Goal: Transaction & Acquisition: Purchase product/service

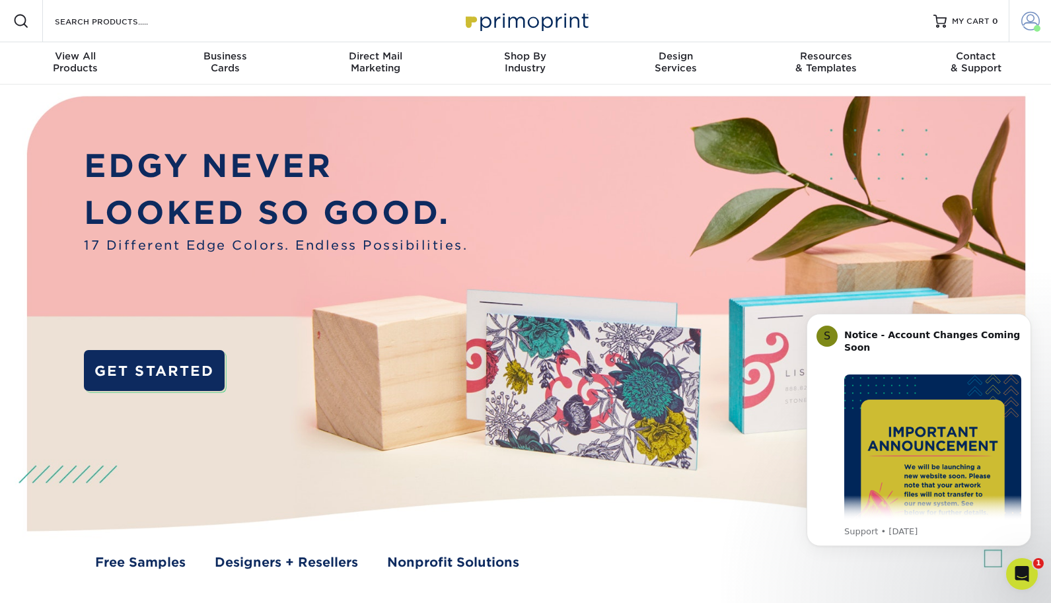
click at [1024, 20] on span at bounding box center [1030, 21] width 18 height 18
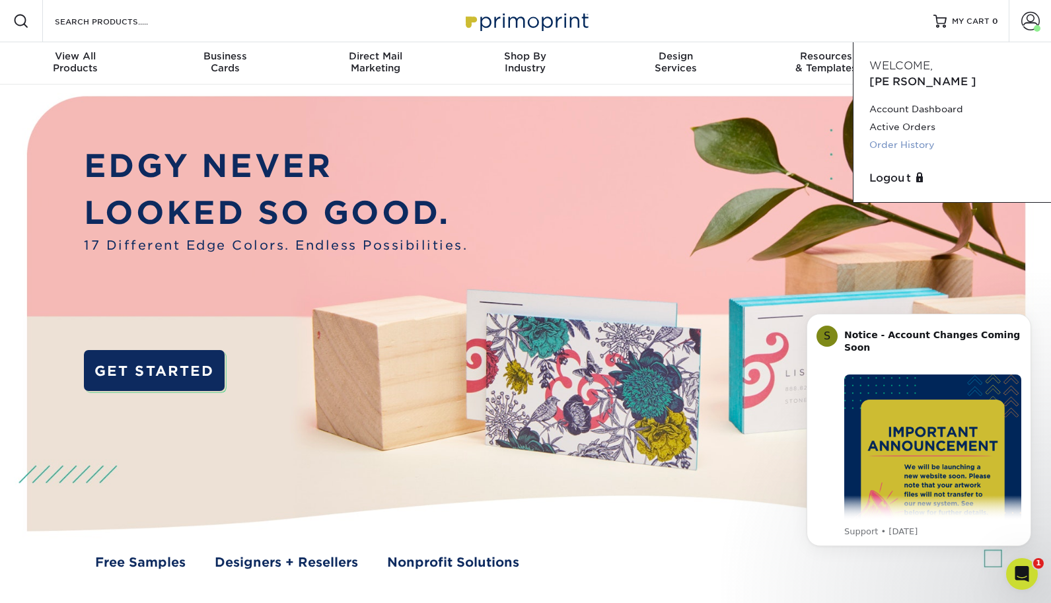
click at [897, 136] on link "Order History" at bounding box center [952, 145] width 166 height 18
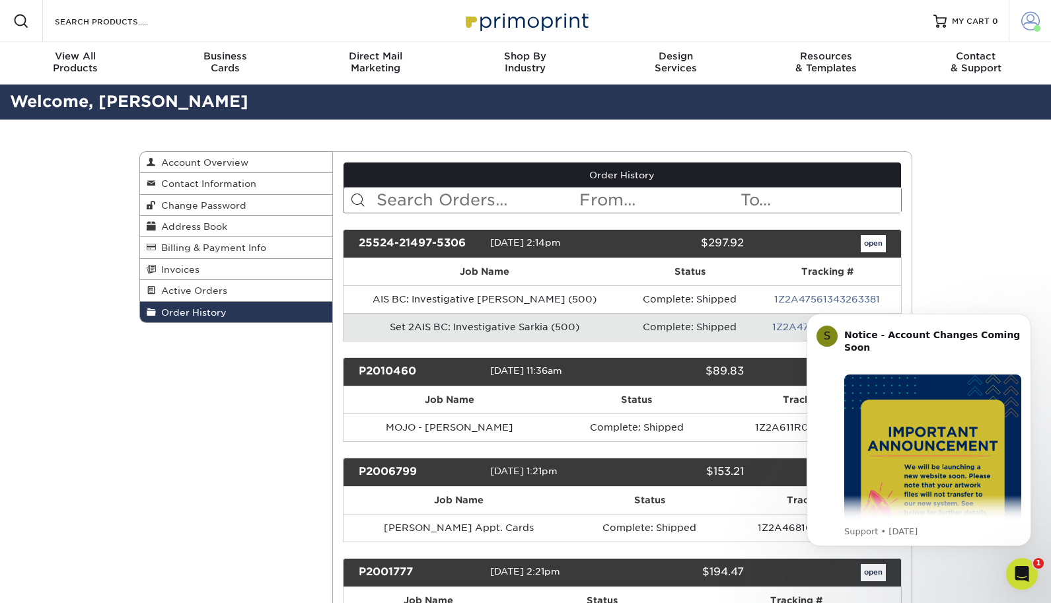
click at [1031, 22] on span at bounding box center [1030, 21] width 18 height 18
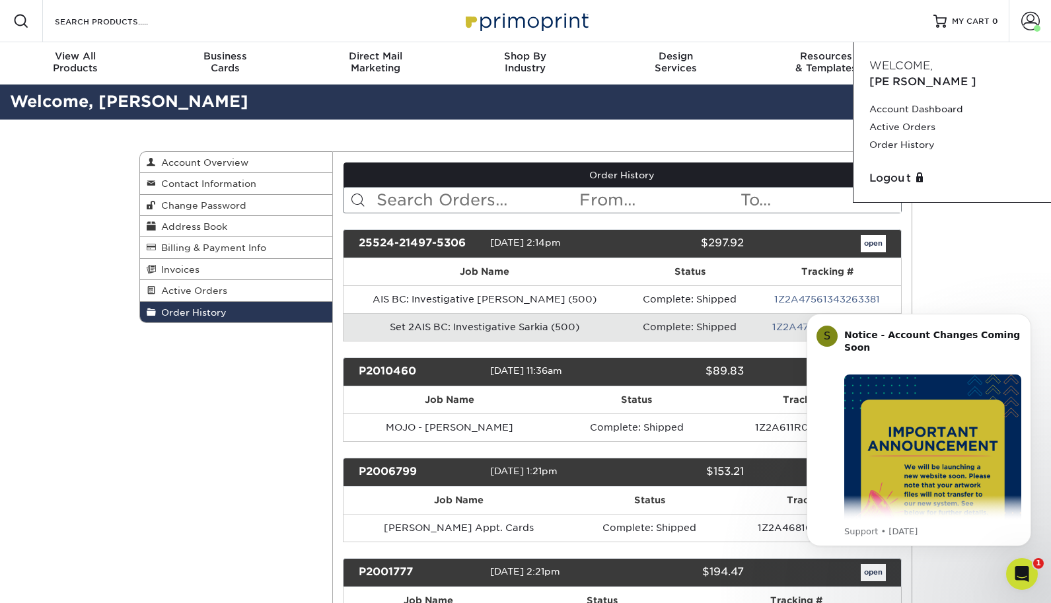
click at [975, 205] on div "Order History Account Overview Contact Information Change Password Address Book…" at bounding box center [525, 459] width 1051 height 679
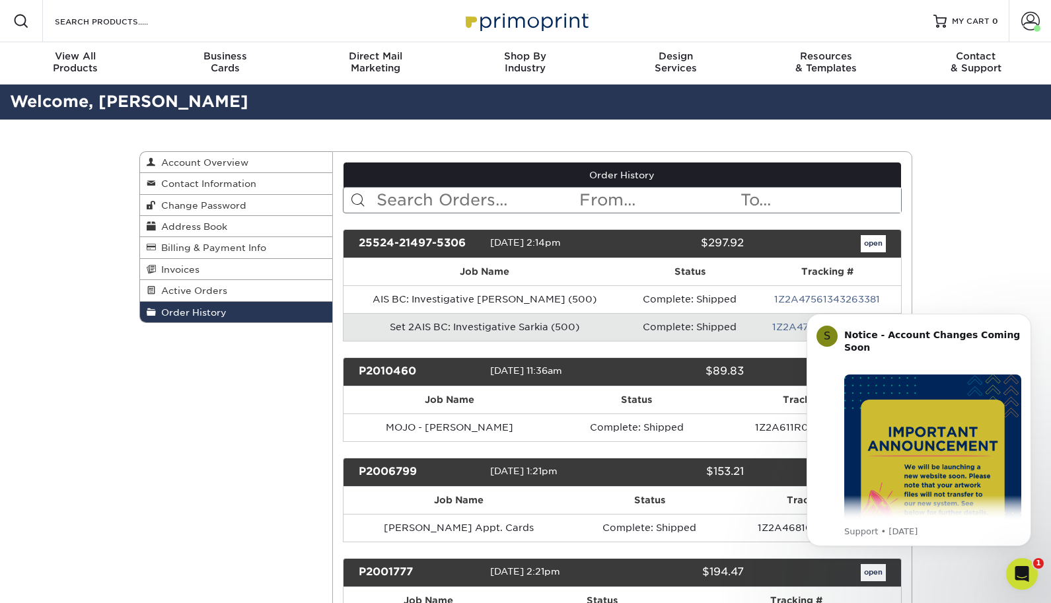
click at [987, 202] on div "Order History Account Overview Contact Information Change Password Address Book…" at bounding box center [525, 459] width 1051 height 679
click at [1038, 15] on span at bounding box center [1030, 21] width 18 height 18
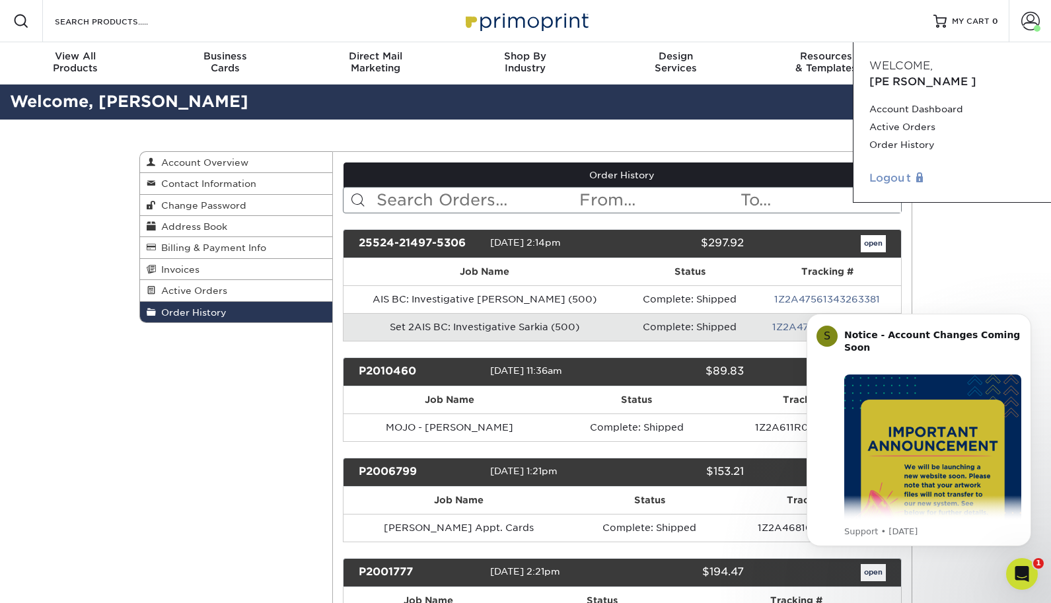
click at [889, 170] on link "Logout" at bounding box center [952, 178] width 166 height 16
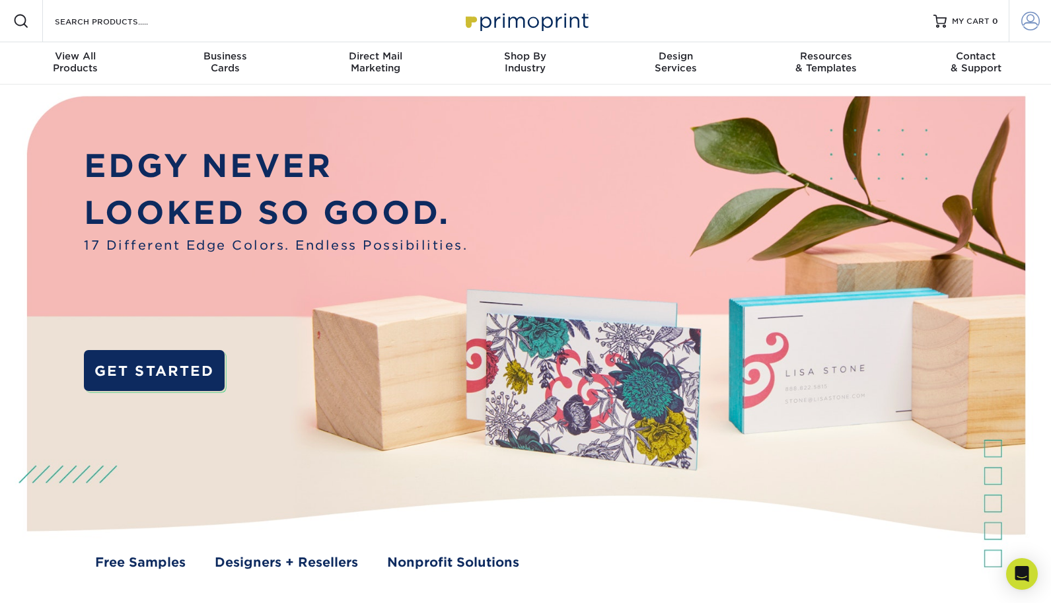
click at [1029, 21] on span at bounding box center [1030, 21] width 18 height 18
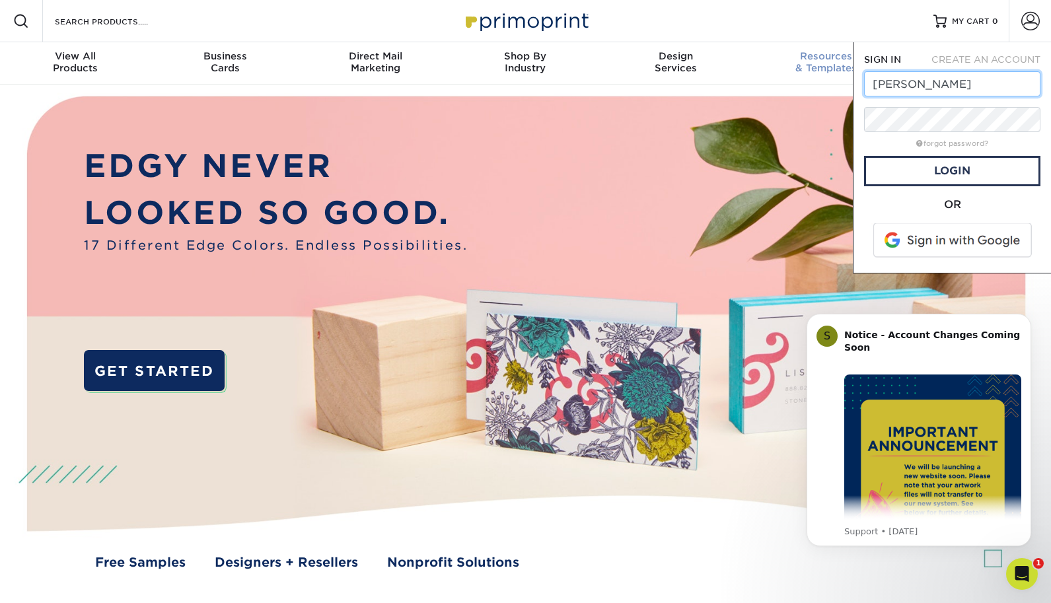
drag, startPoint x: 922, startPoint y: 85, endPoint x: 815, endPoint y: 83, distance: 107.1
click at [831, 80] on nav "Resources Menu Search Products Account SIGN IN CREATE AN ACCOUNT carr forgot pa…" at bounding box center [525, 42] width 1051 height 85
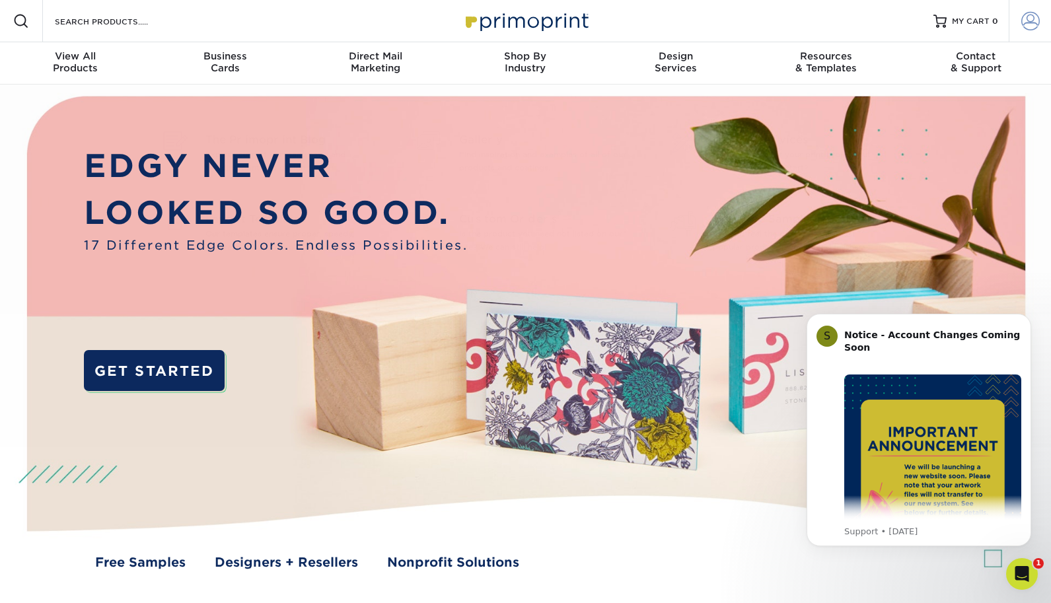
click at [1029, 22] on span at bounding box center [1030, 21] width 18 height 18
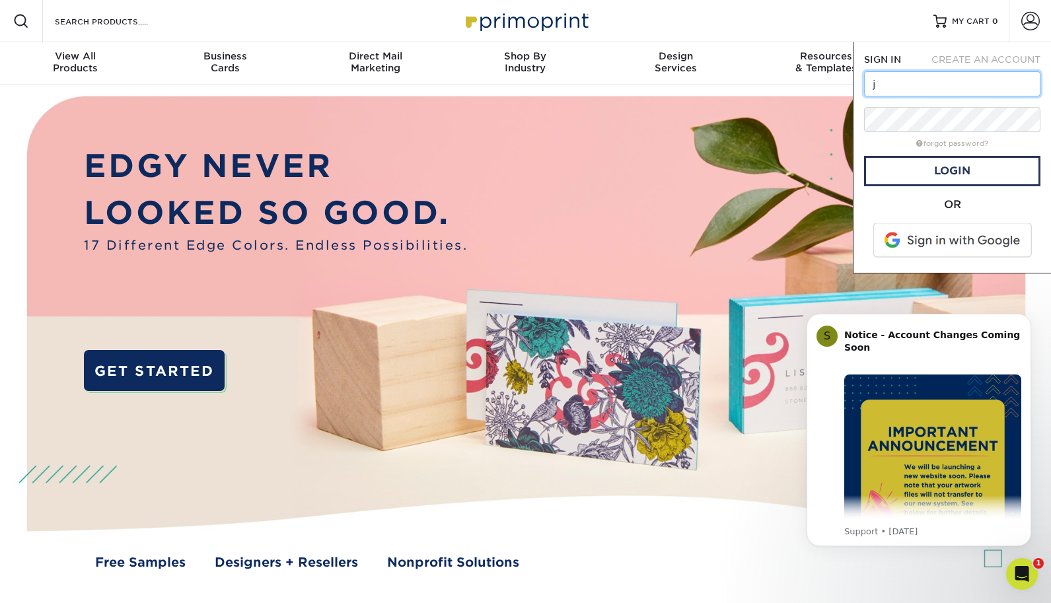
type input "jay@jasonsawyer.com"
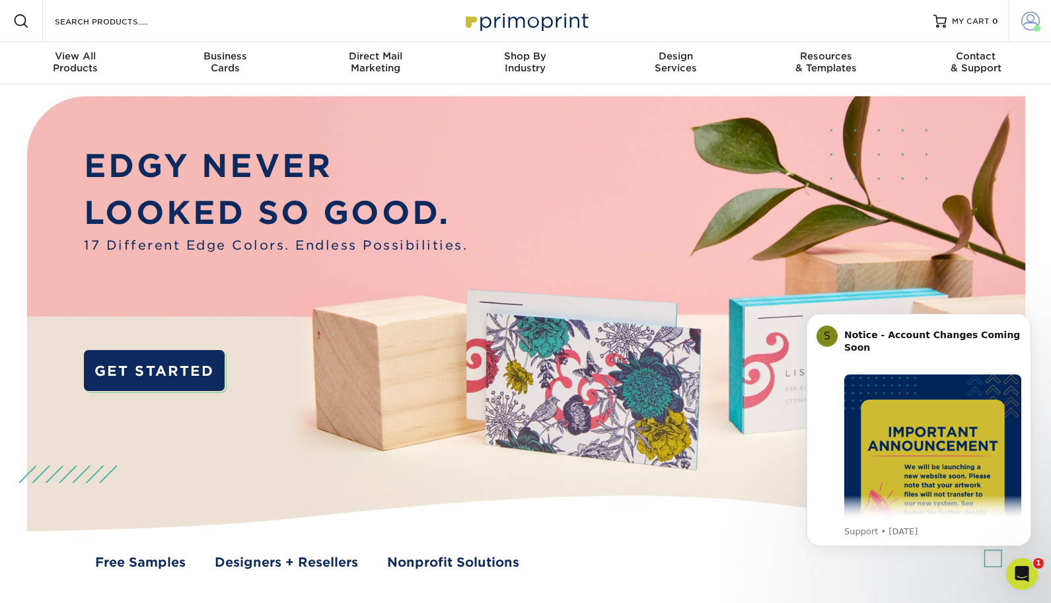
click at [1025, 23] on span at bounding box center [1030, 21] width 18 height 18
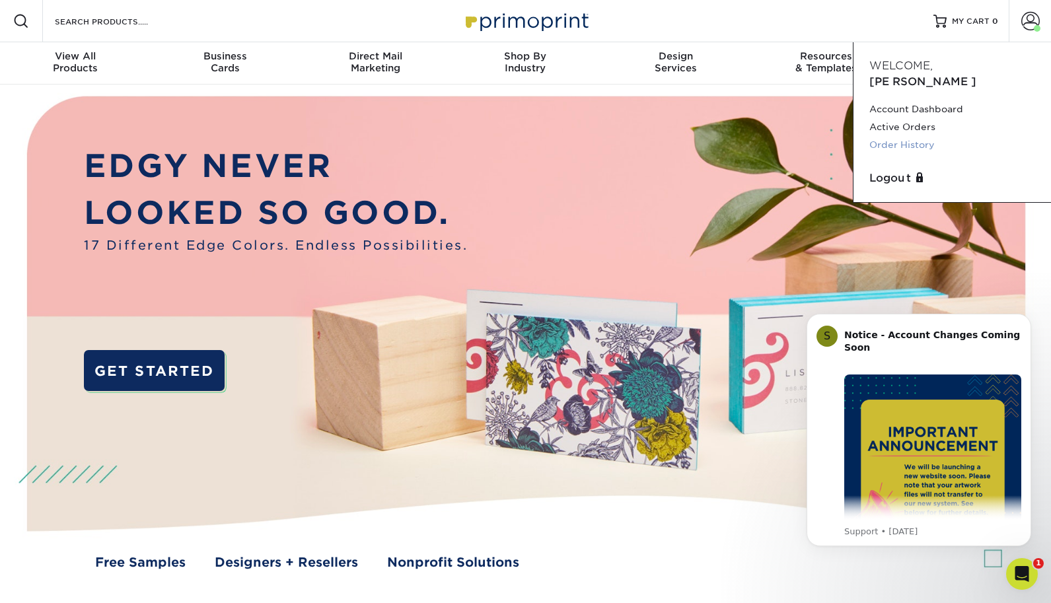
click at [886, 136] on link "Order History" at bounding box center [952, 145] width 166 height 18
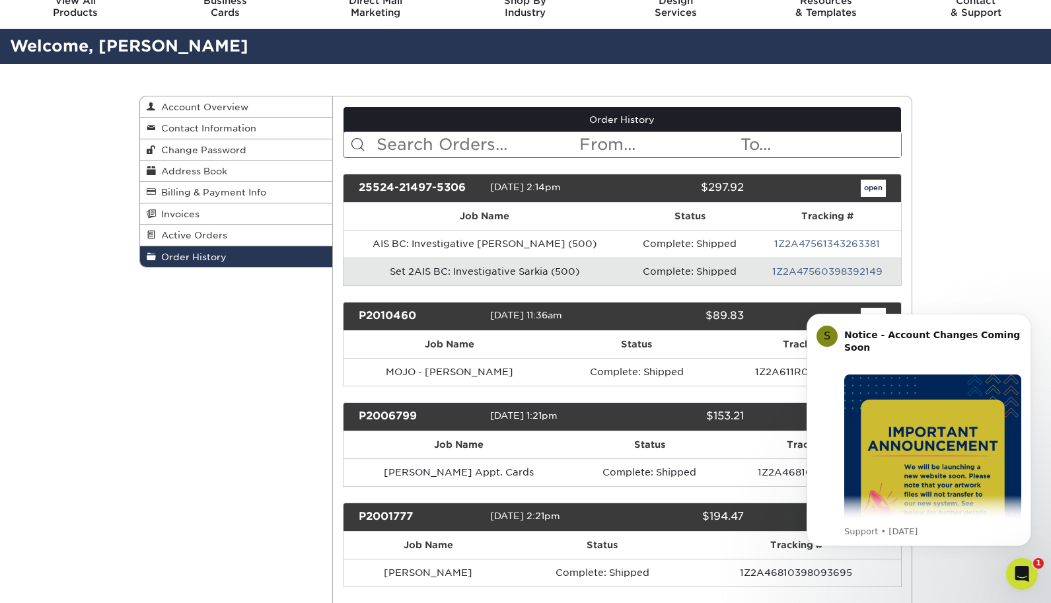
scroll to position [59, 0]
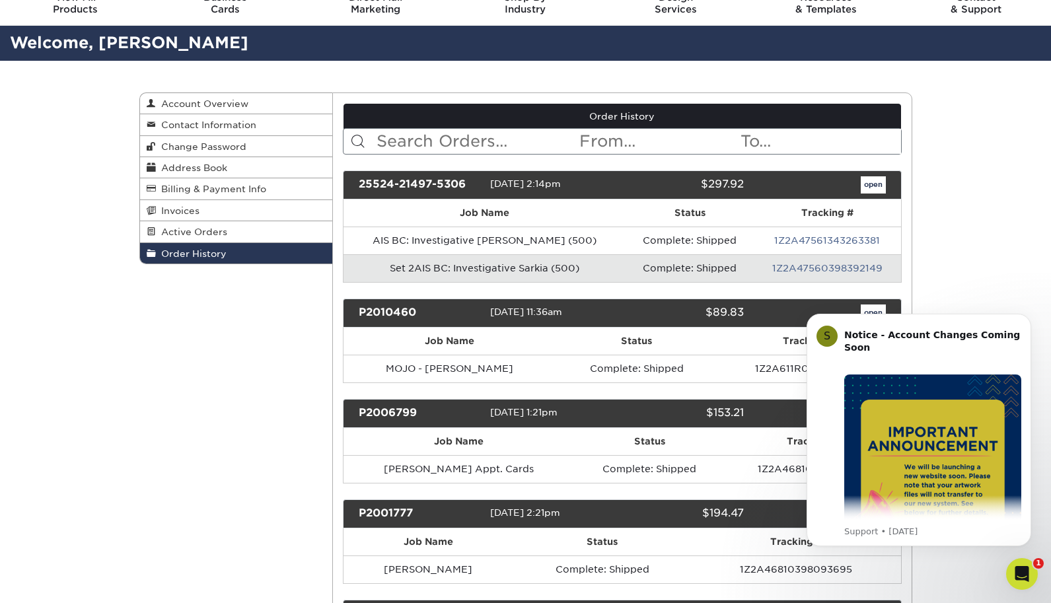
click at [975, 254] on div "Order History Account Overview Contact Information Change Password Address Book…" at bounding box center [525, 400] width 1051 height 679
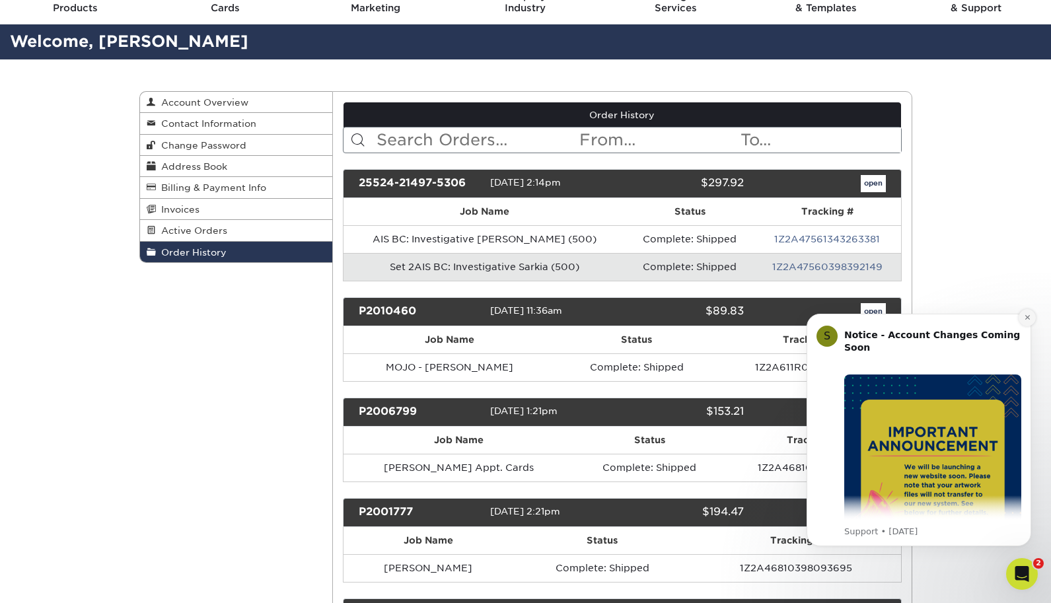
click at [1025, 320] on icon "Dismiss notification" at bounding box center [1027, 317] width 7 height 7
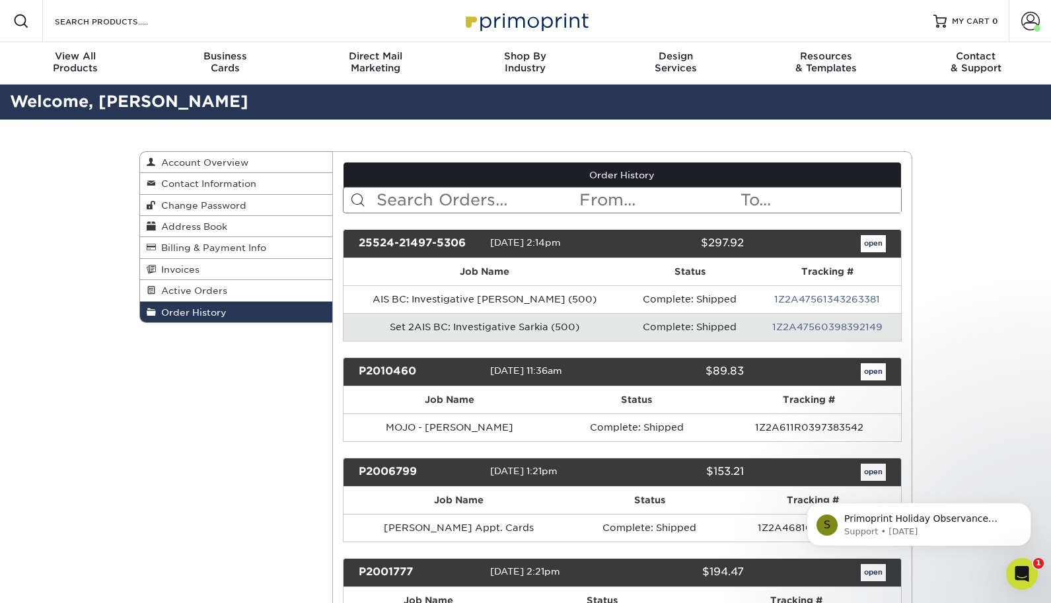
scroll to position [0, 0]
click at [232, 65] on div "Business Cards" at bounding box center [225, 62] width 150 height 24
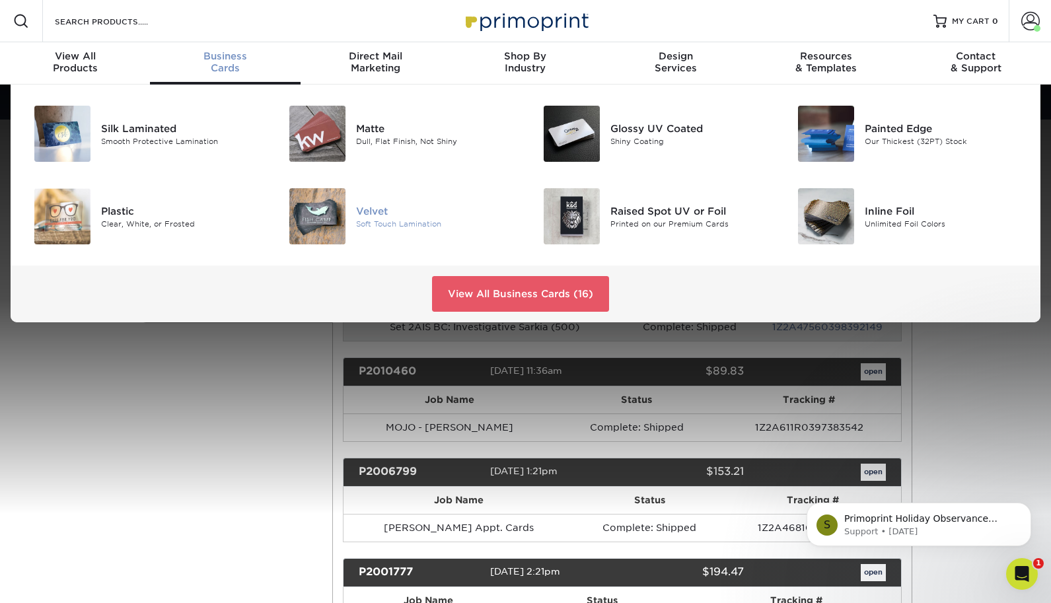
click at [321, 216] on img at bounding box center [317, 216] width 56 height 56
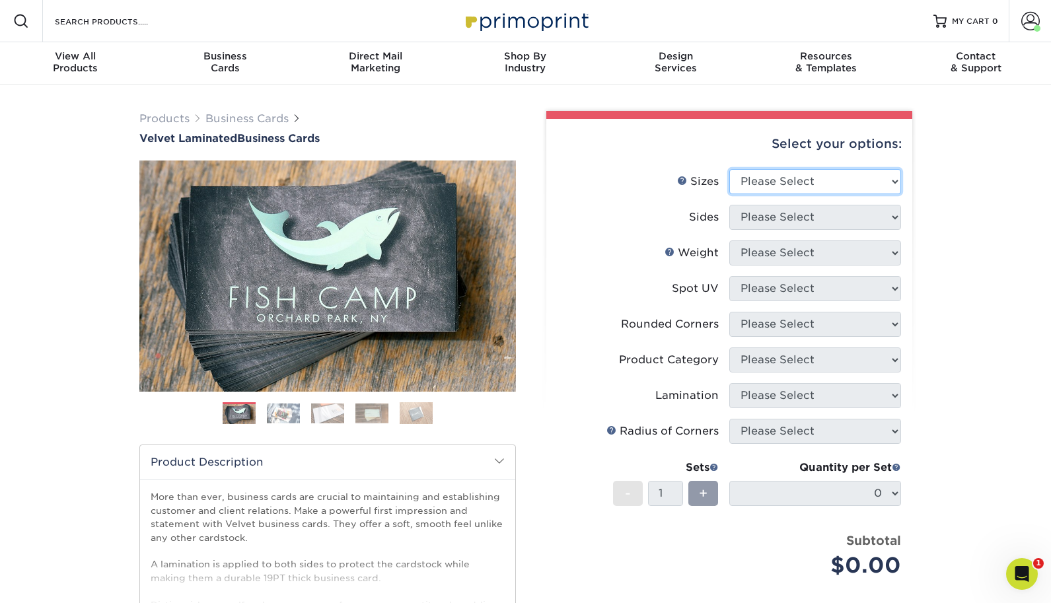
select select "2.00x3.50"
select select "13abbda7-1d64-4f25-8bb2-c179b224825d"
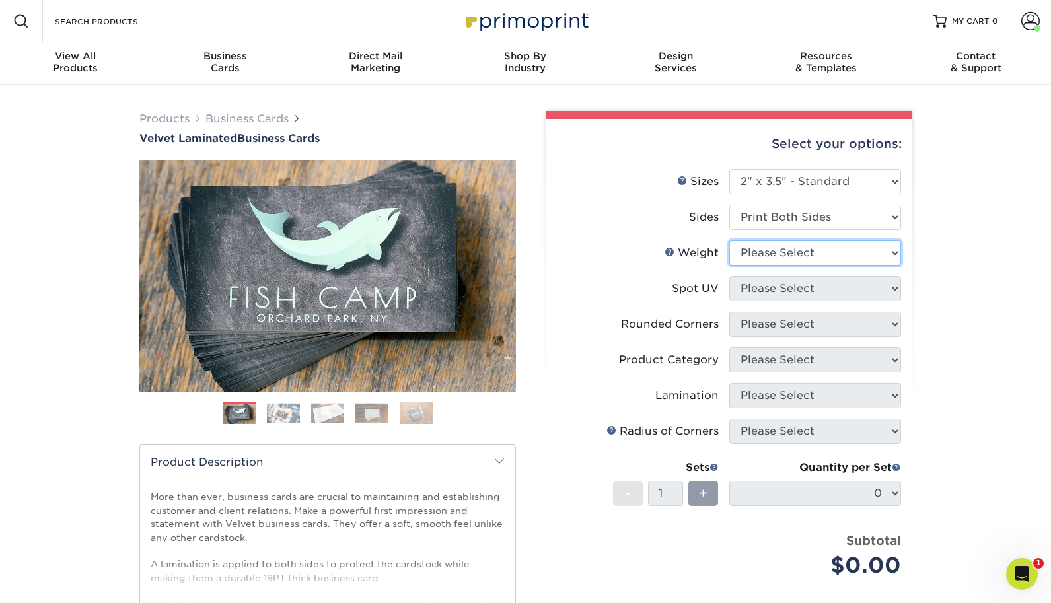
select select "16PT"
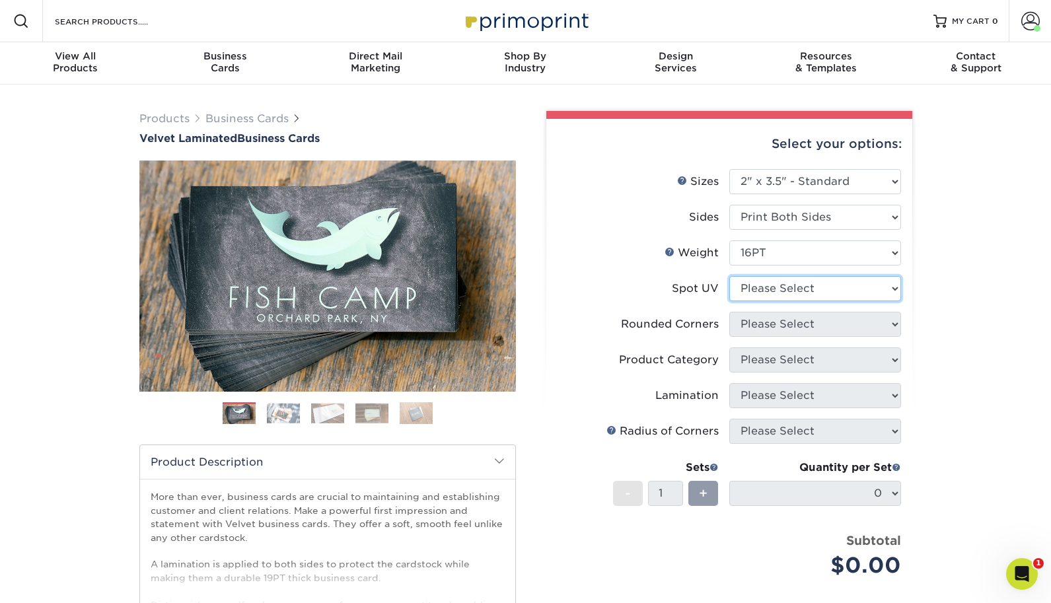
select select "3"
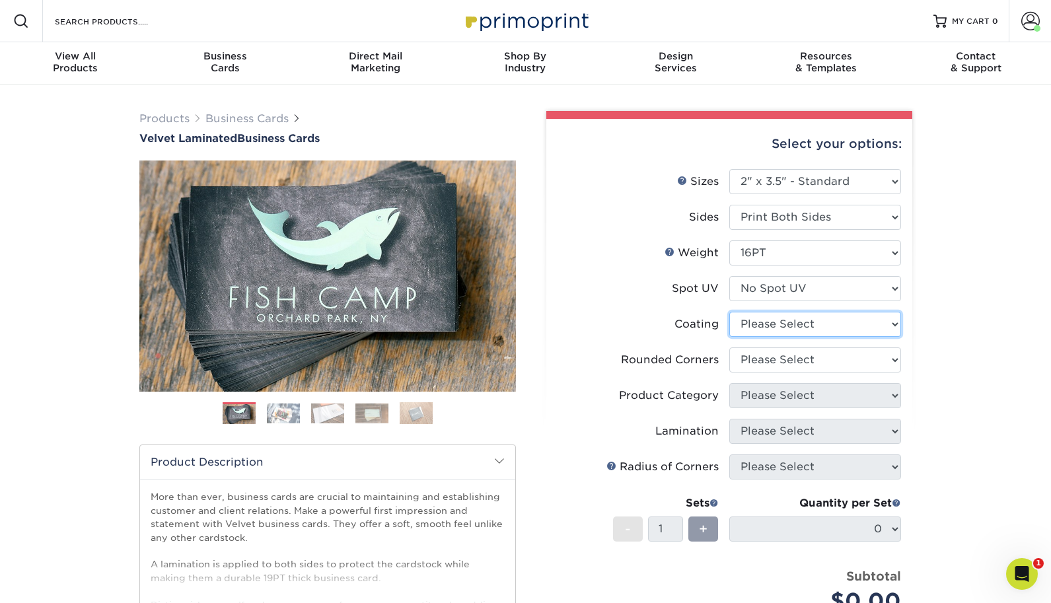
select select "3e7618de-abca-4bda-9f97-8b9129e913d8"
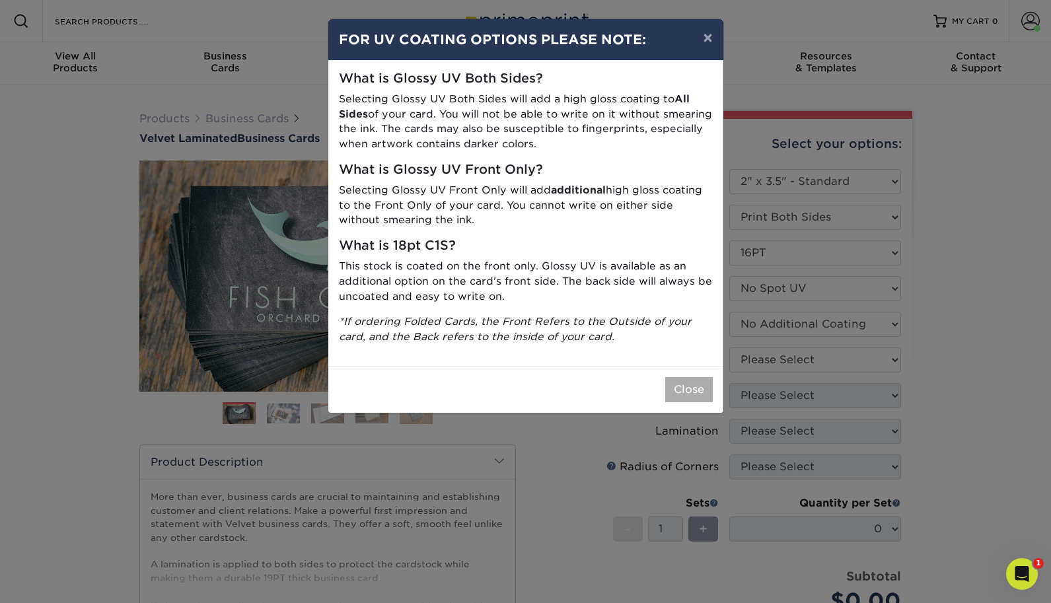
click at [682, 388] on button "Close" at bounding box center [689, 389] width 48 height 25
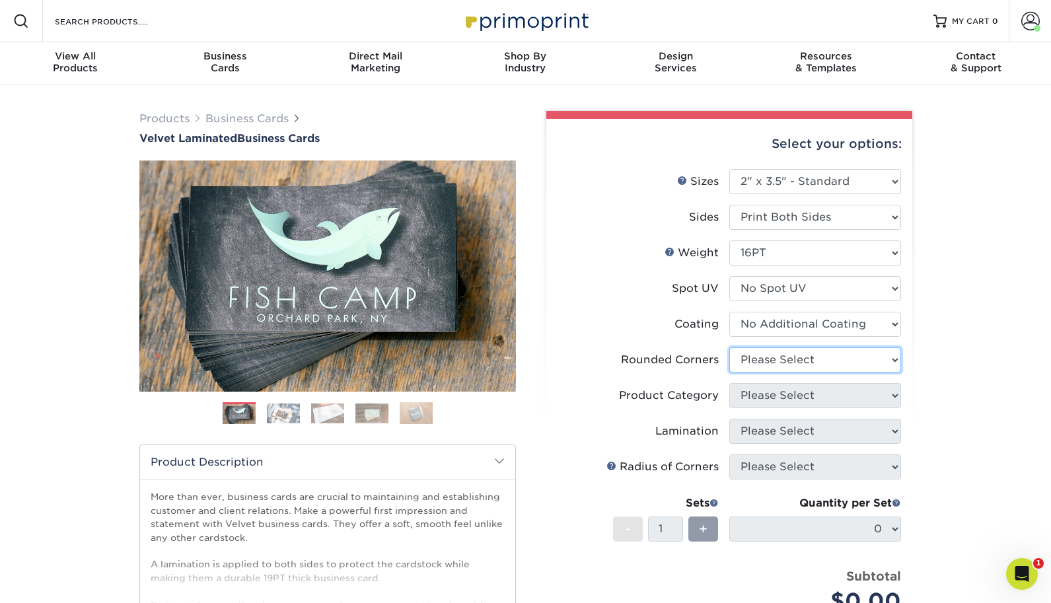
select select "0"
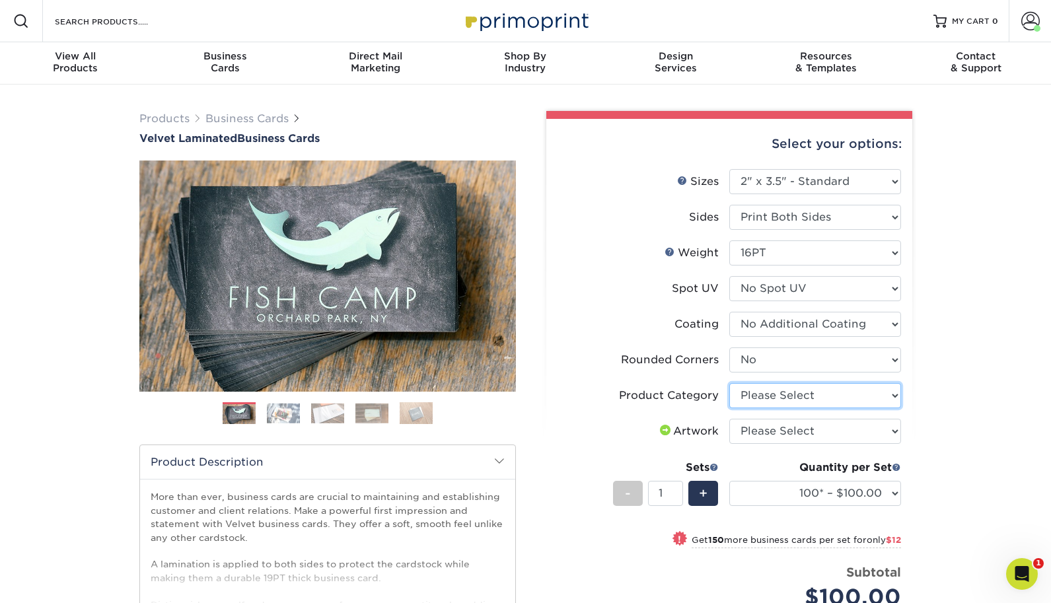
select select "3b5148f1-0588-4f88-a218-97bcfdce65c1"
select select "upload"
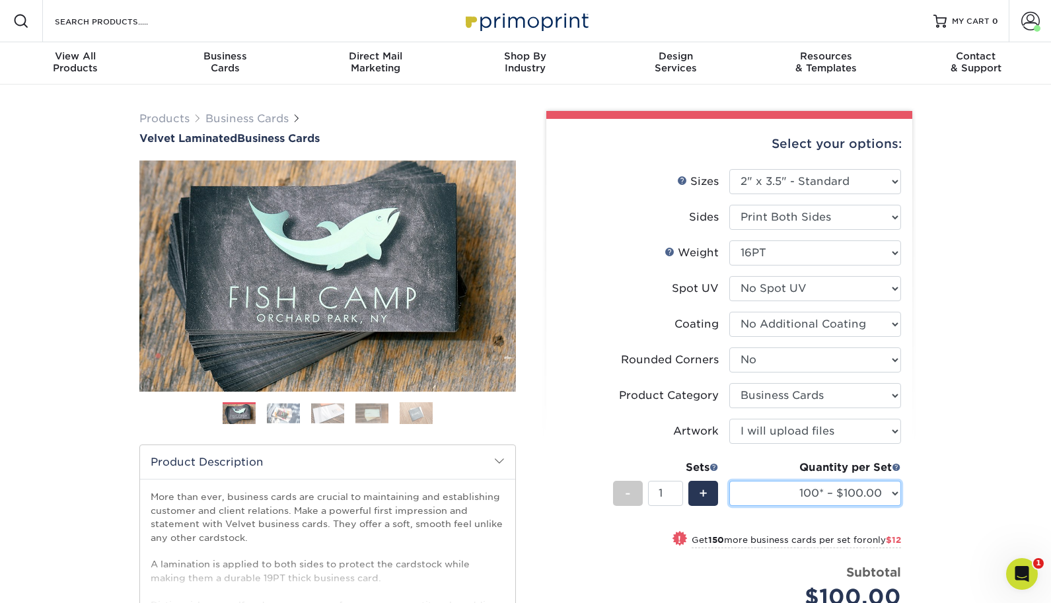
select select "500 – $120.00"
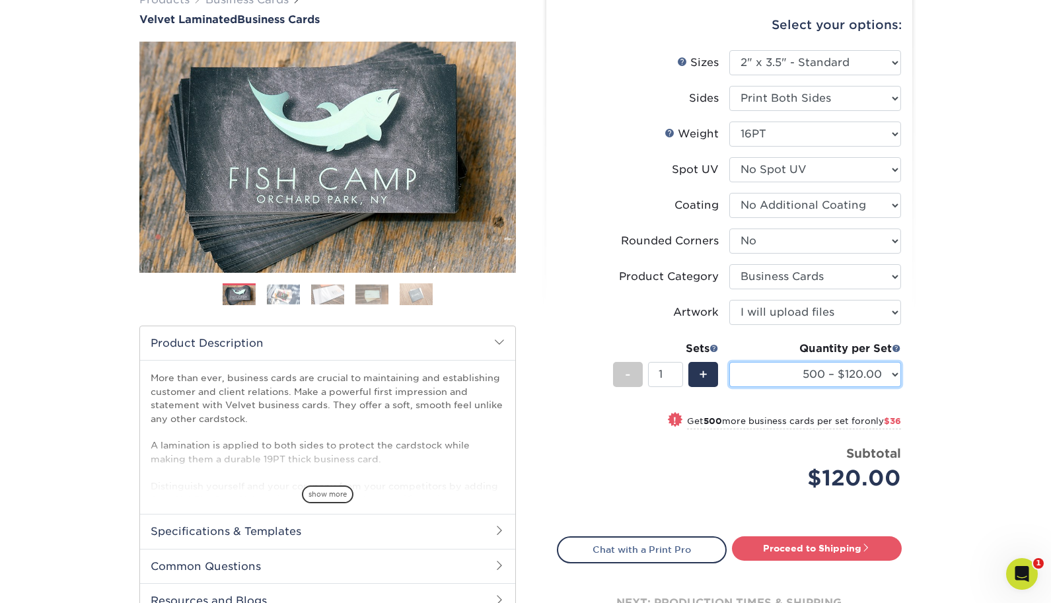
scroll to position [127, 0]
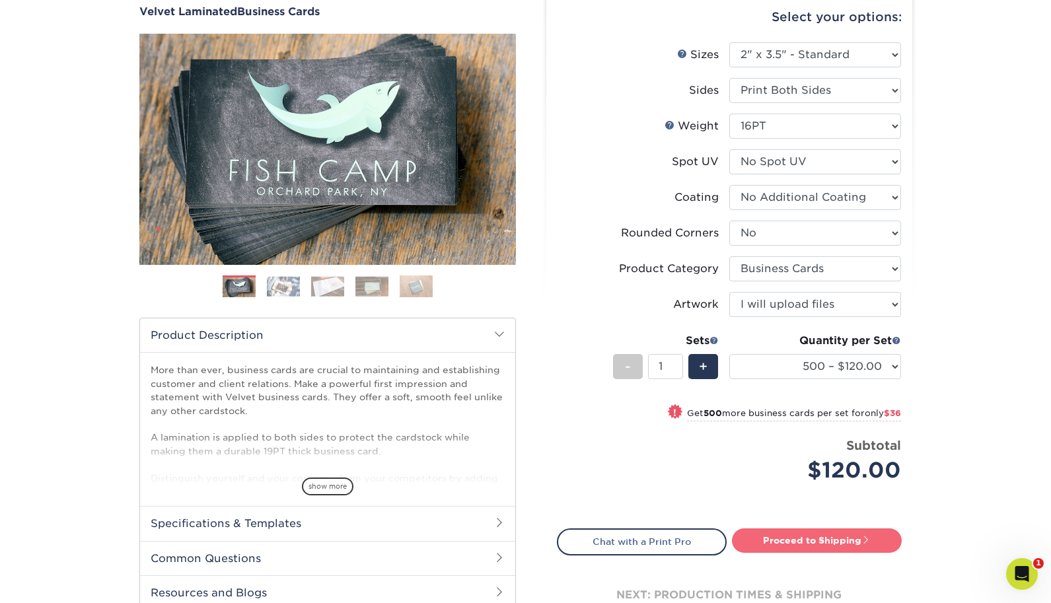
click at [766, 540] on link "Proceed to Shipping" at bounding box center [817, 541] width 170 height 24
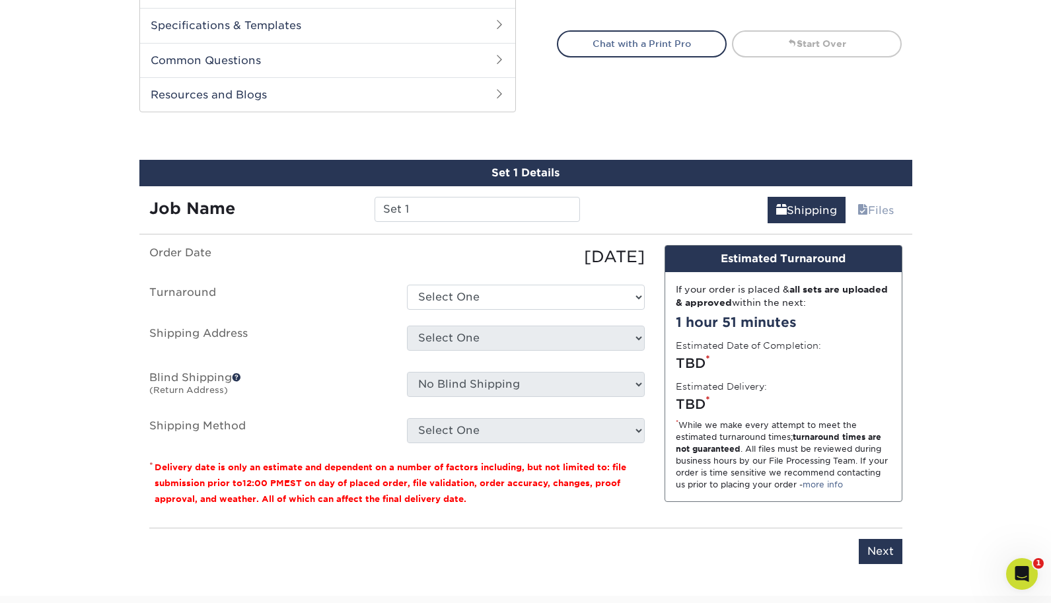
scroll to position [690, 0]
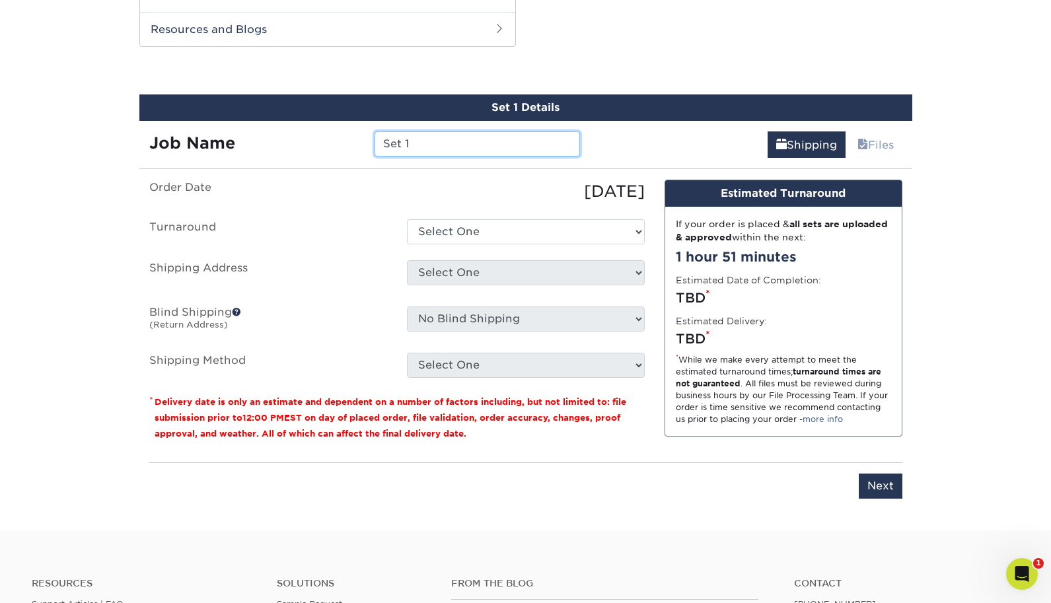
drag, startPoint x: 390, startPoint y: 144, endPoint x: 371, endPoint y: 143, distance: 18.5
click at [362, 143] on div "Job Name Set 1" at bounding box center [364, 143] width 451 height 25
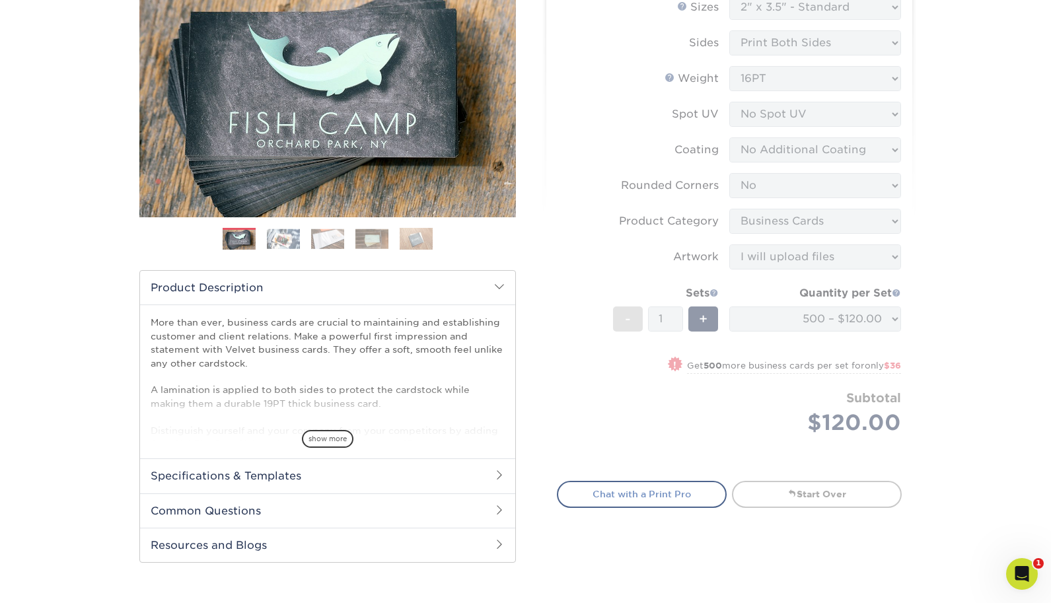
scroll to position [486, 0]
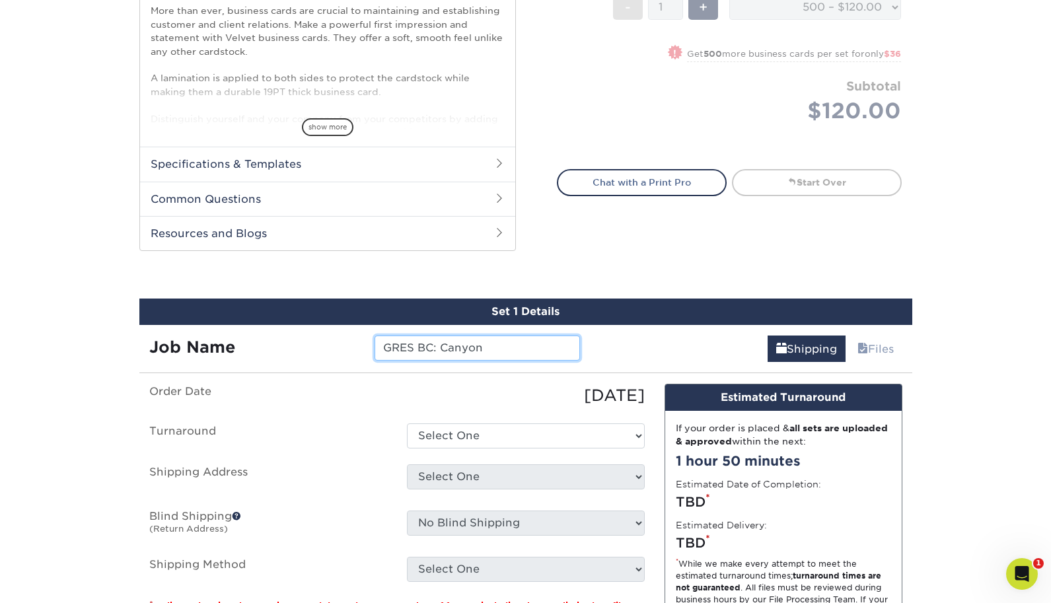
type input "GRES BC: Canyon"
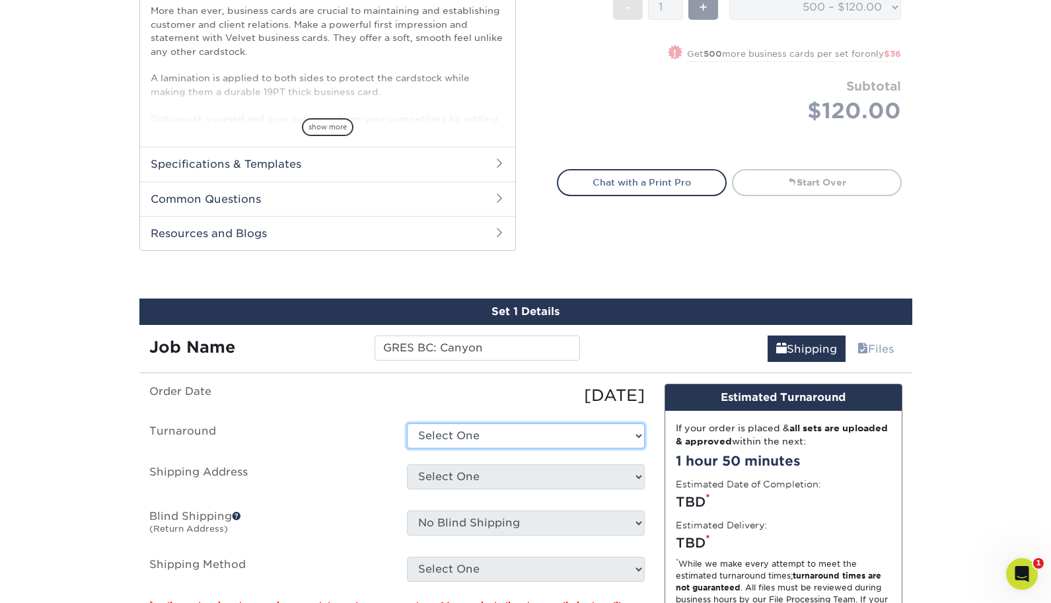
select select "0269a54f-6afa-4918-998f-593919161a79"
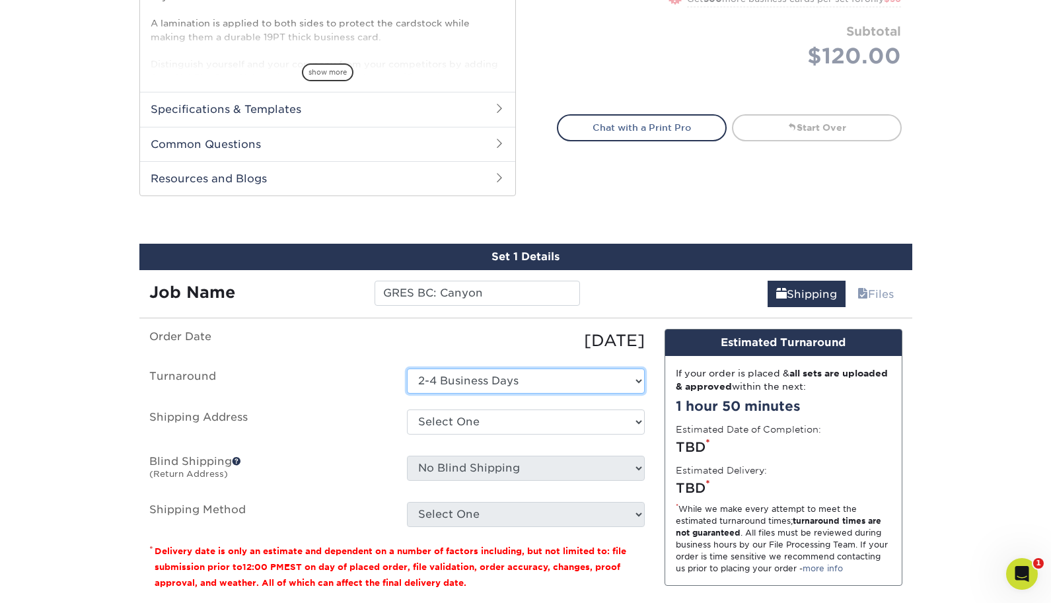
scroll to position [555, 0]
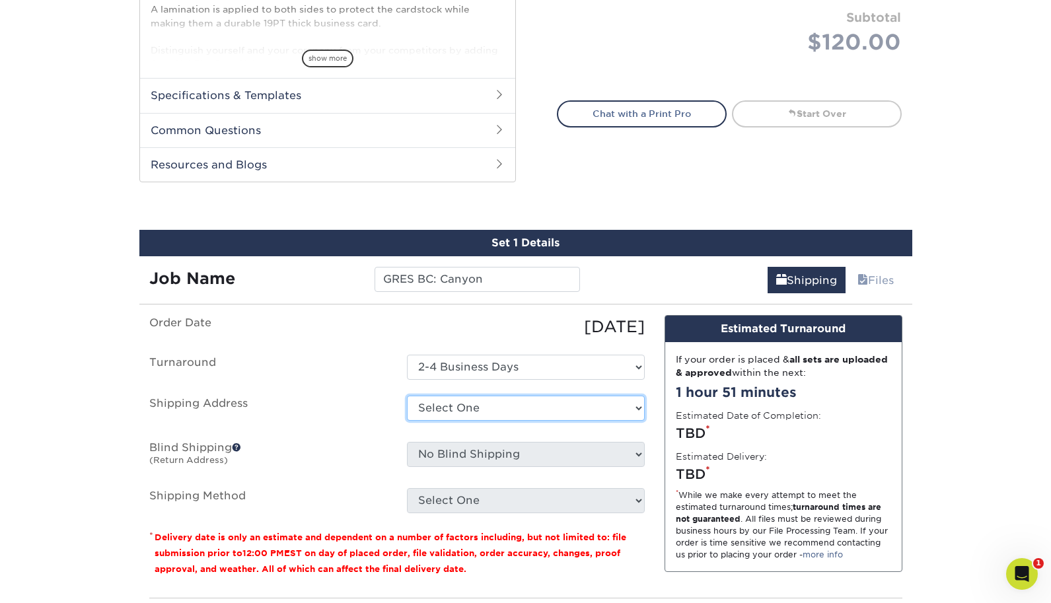
select select "newaddress"
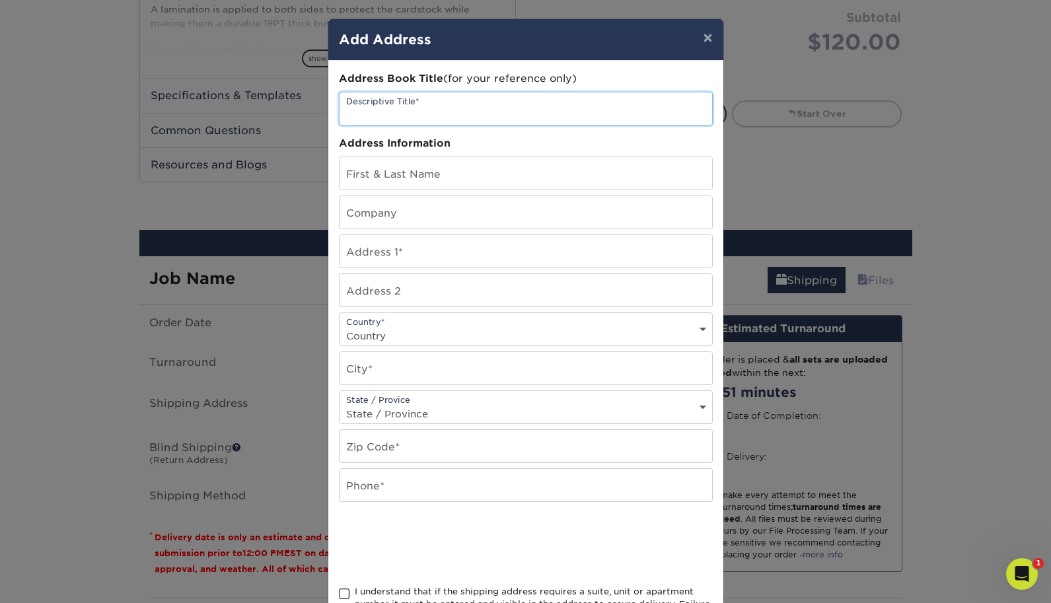
drag, startPoint x: 350, startPoint y: 106, endPoint x: 332, endPoint y: 107, distance: 18.5
click at [332, 106] on div "Address Book Title (for your reference only) Descriptive Title* Address Informa…" at bounding box center [525, 356] width 395 height 591
drag, startPoint x: 369, startPoint y: 114, endPoint x: 336, endPoint y: 115, distance: 33.1
click at [336, 115] on div "Address Book Title (for your reference only) Descriptive Title* GRES Address In…" at bounding box center [525, 356] width 395 height 591
type input "Golden Real Estate Services"
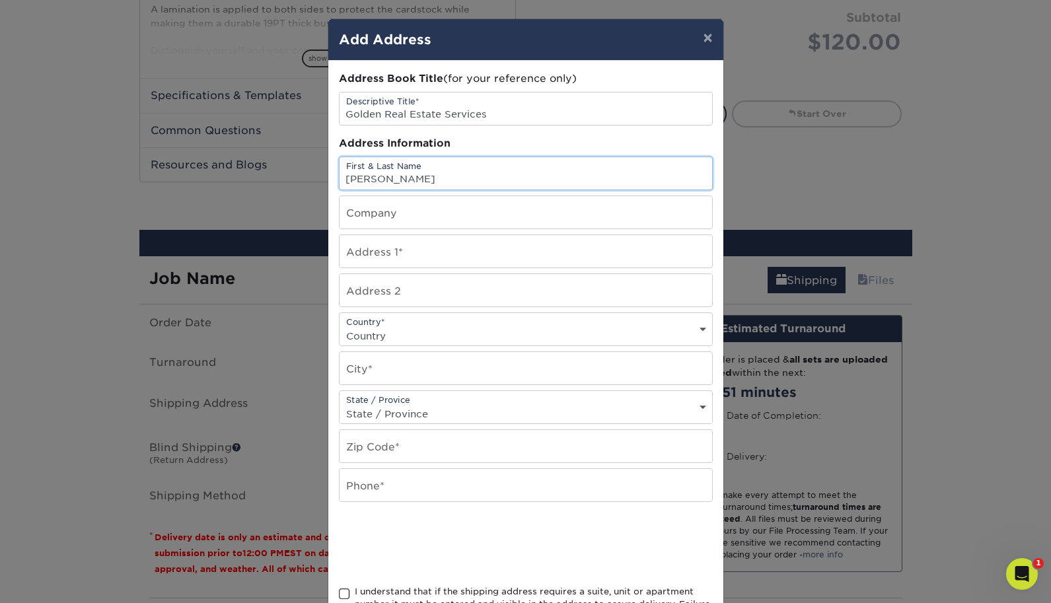
type input "[PERSON_NAME]"
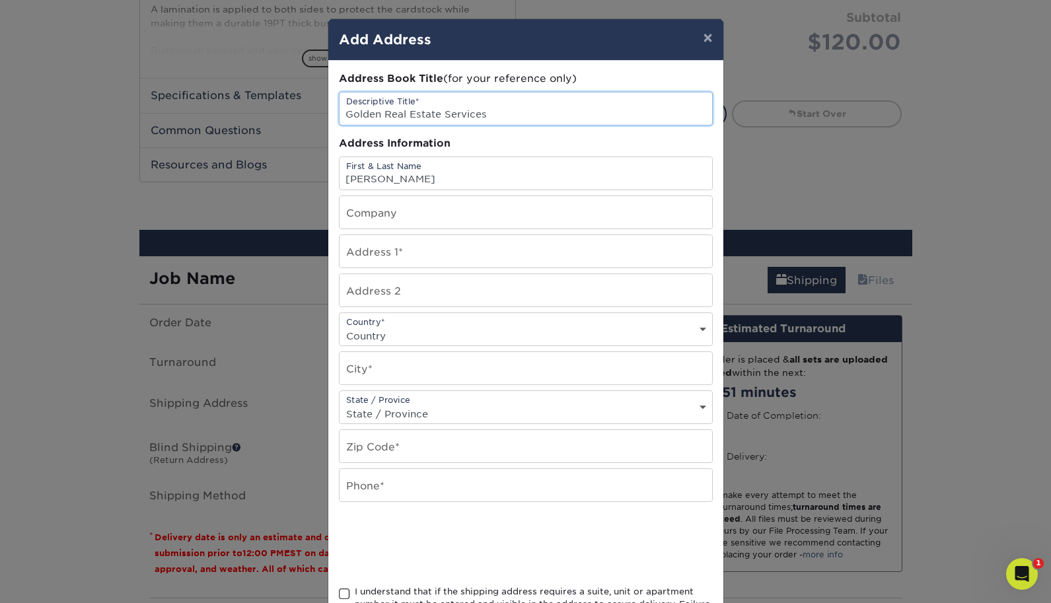
drag, startPoint x: 443, startPoint y: 120, endPoint x: 345, endPoint y: 116, distance: 97.9
click at [345, 117] on input "Golden Real Estate Services" at bounding box center [526, 108] width 373 height 32
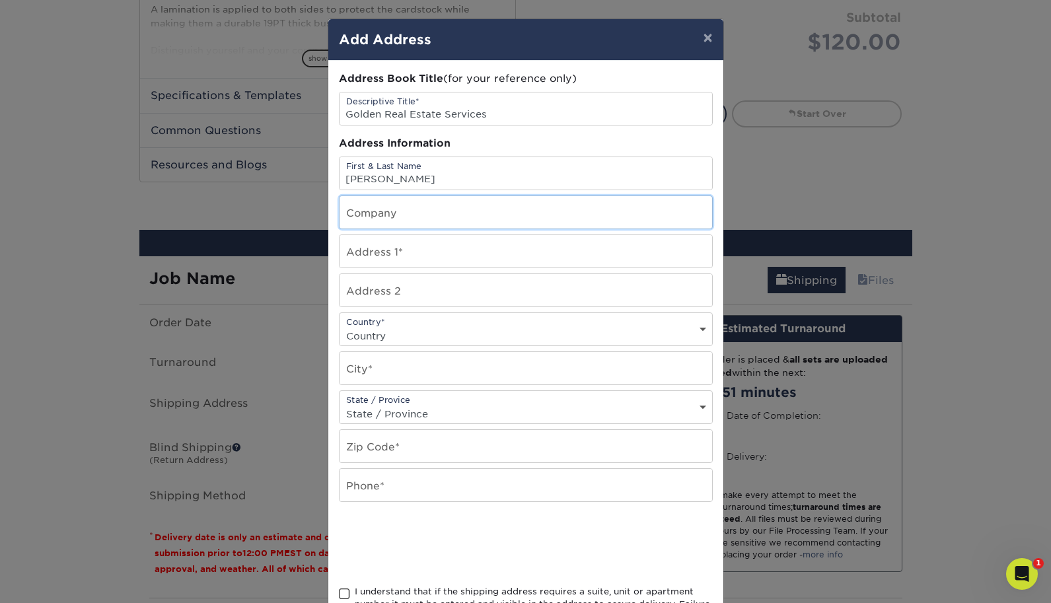
paste input "Golden Real Estate Services"
type input "Golden Real Estate Services"
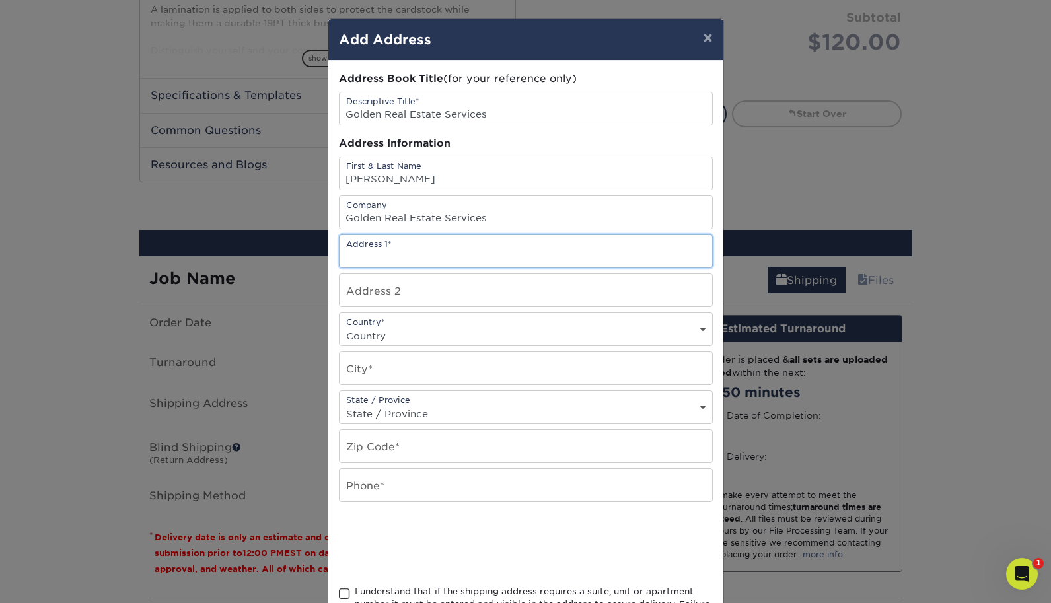
paste input "[STREET_ADDRESS]"
type input "[STREET_ADDRESS]"
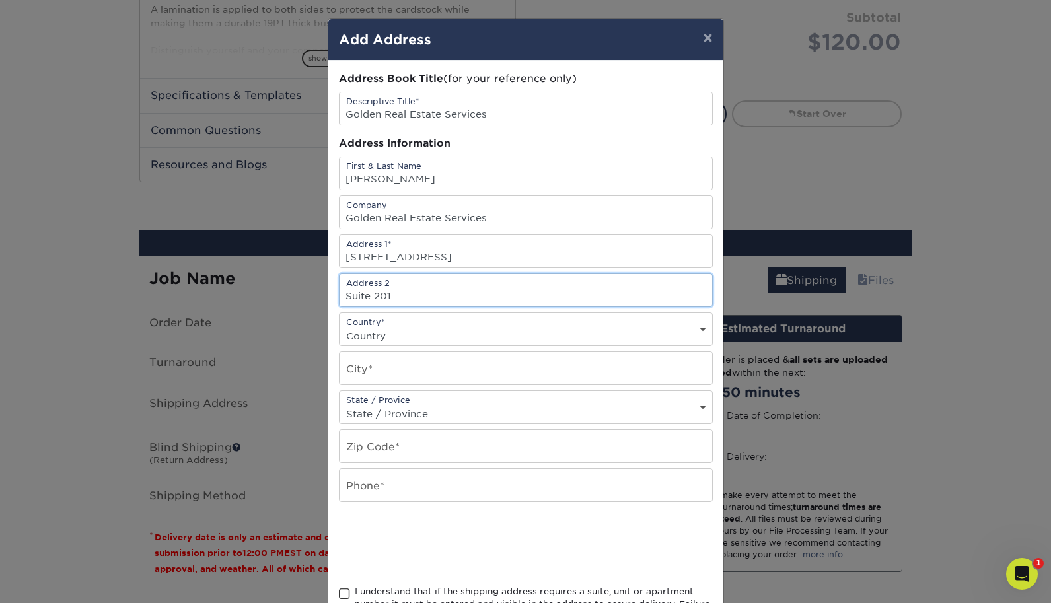
type input "Suite 201"
select select "US"
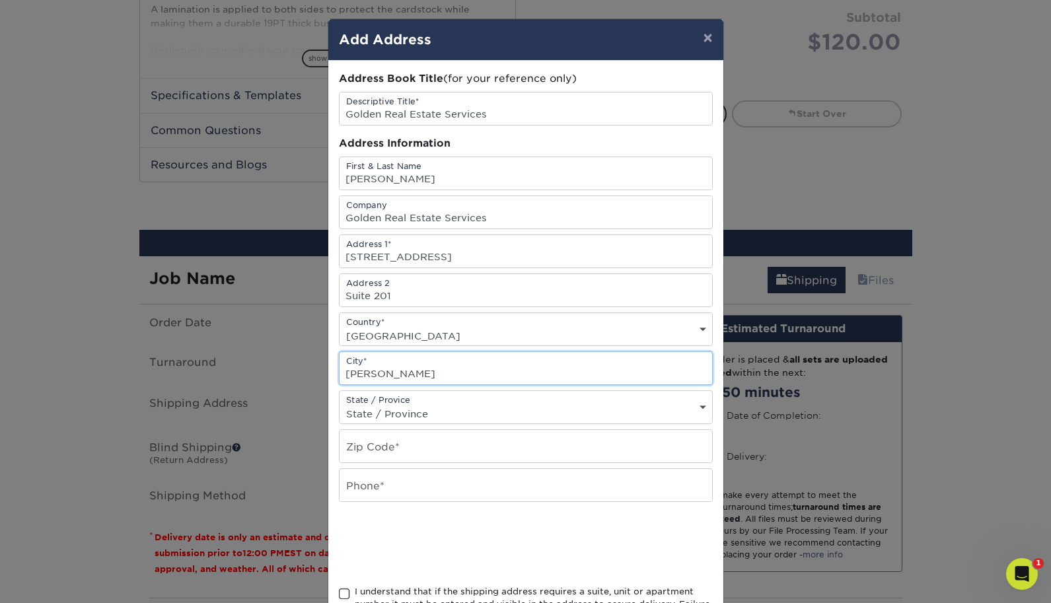
type input "[PERSON_NAME]"
select select "VA"
type input "20170"
type input "[PHONE_NUMBER]"
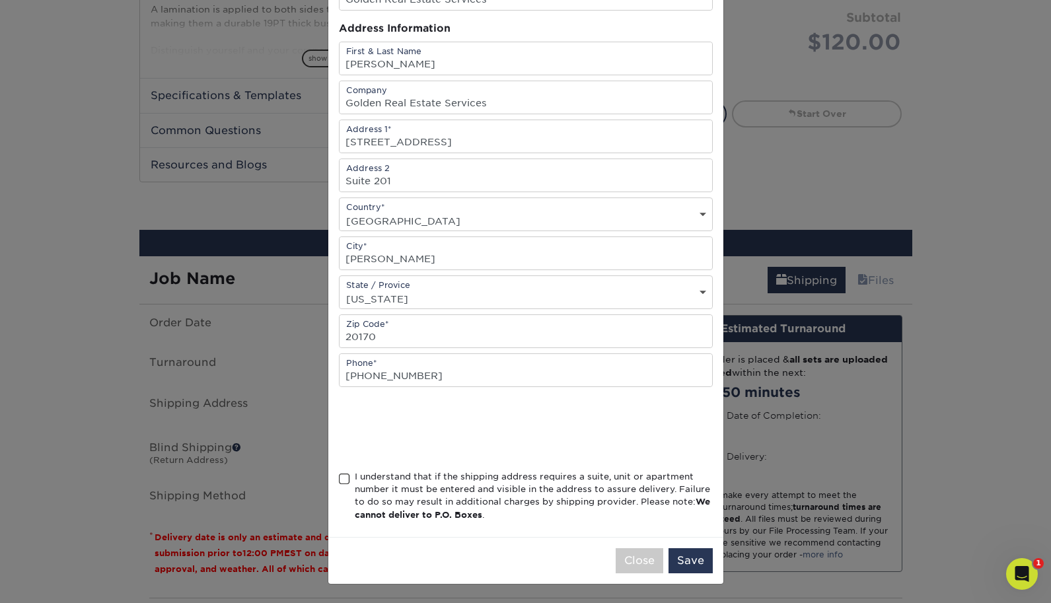
scroll to position [118, 0]
click at [345, 480] on span at bounding box center [344, 479] width 11 height 13
click at [0, 0] on input "I understand that if the shipping address requires a suite, unit or apartment n…" at bounding box center [0, 0] width 0 height 0
click at [694, 564] on button "Save" at bounding box center [691, 560] width 44 height 25
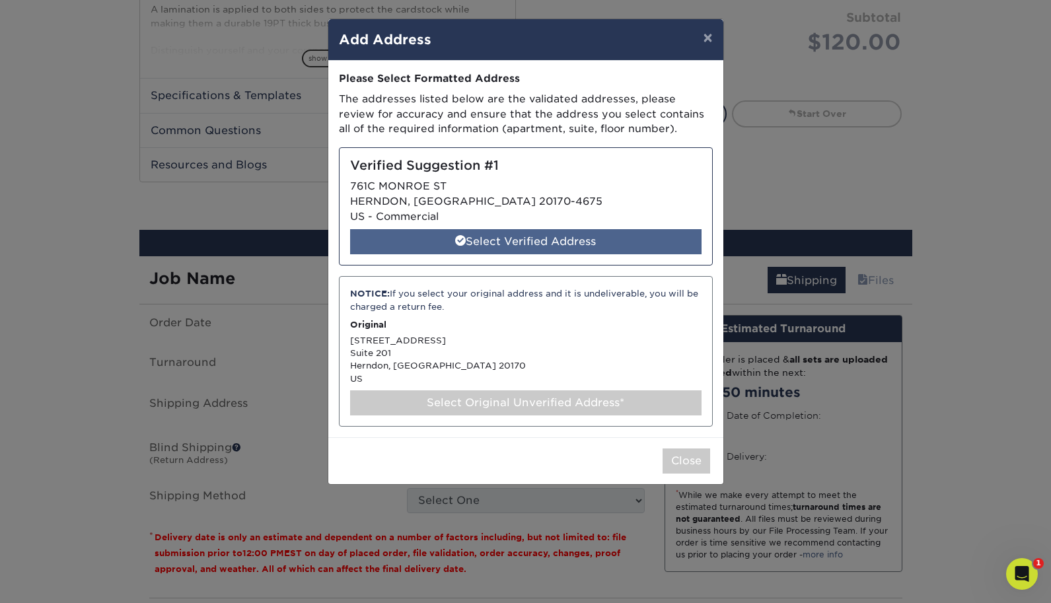
click at [486, 239] on div "Select Verified Address" at bounding box center [525, 241] width 351 height 25
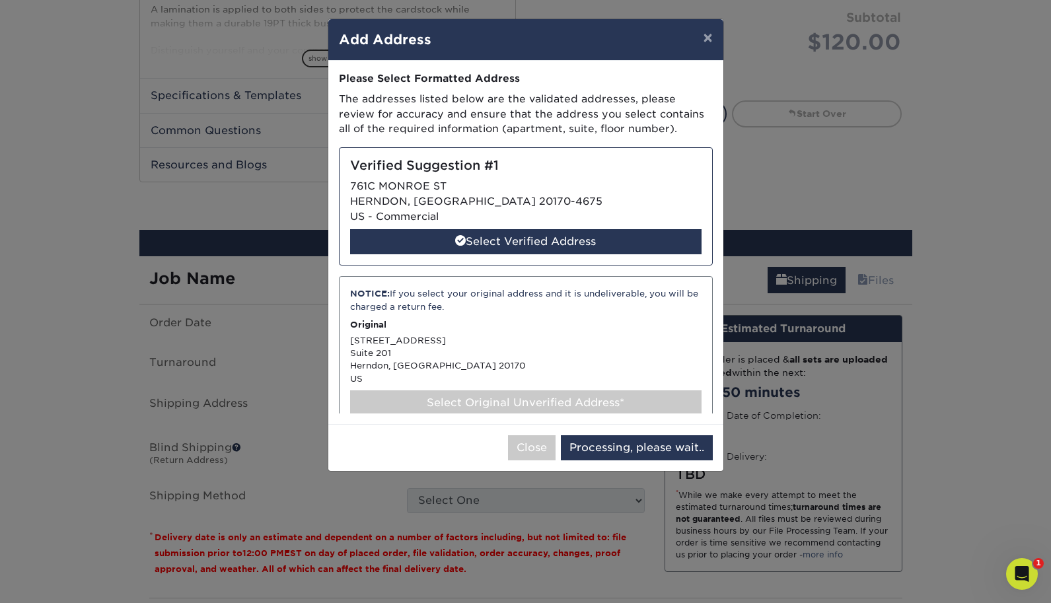
select select "285422"
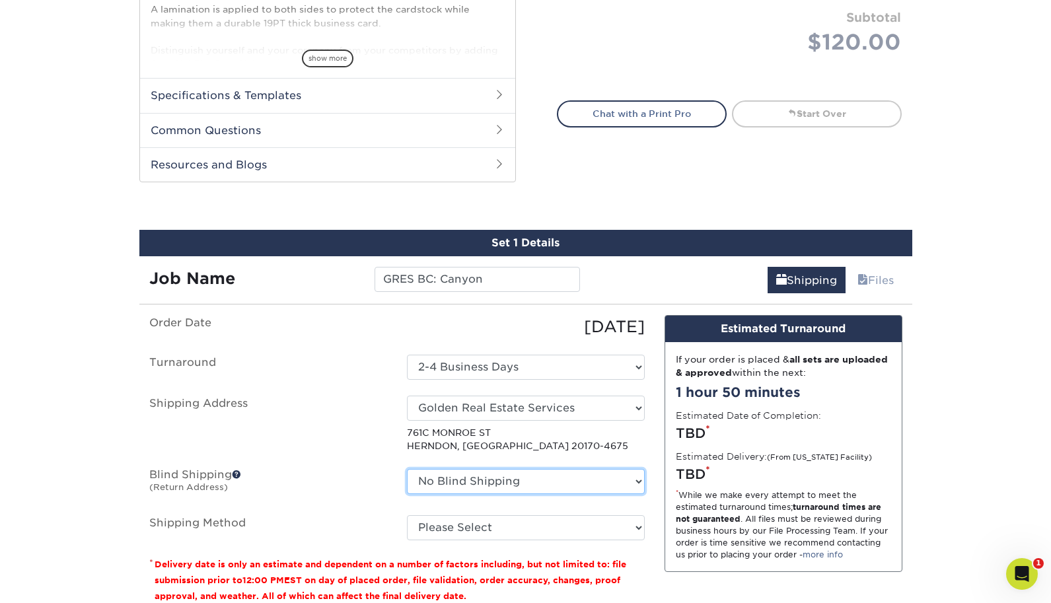
select select "282233"
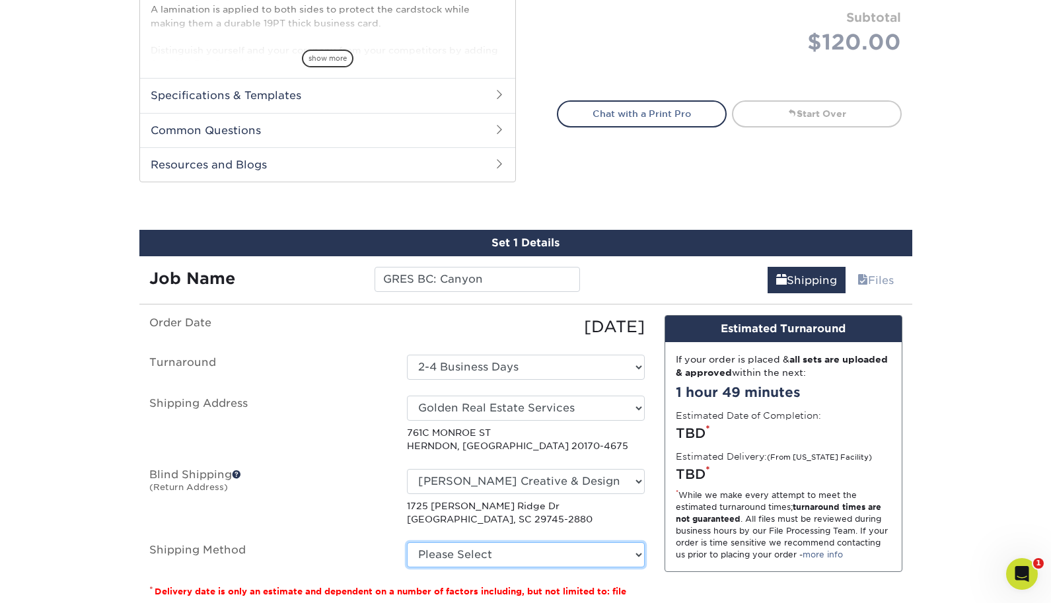
select select "03"
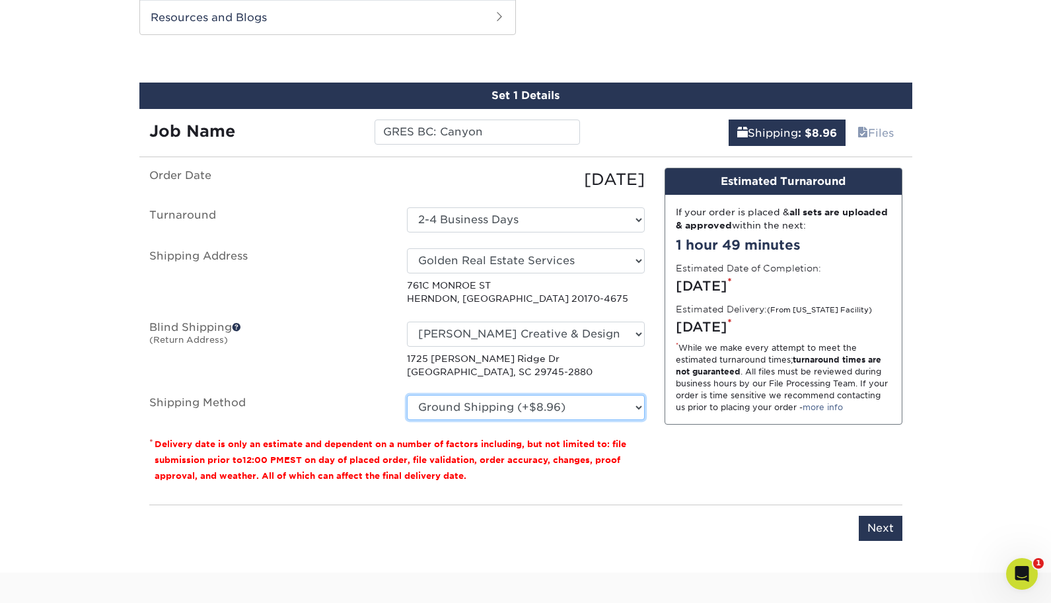
scroll to position [708, 0]
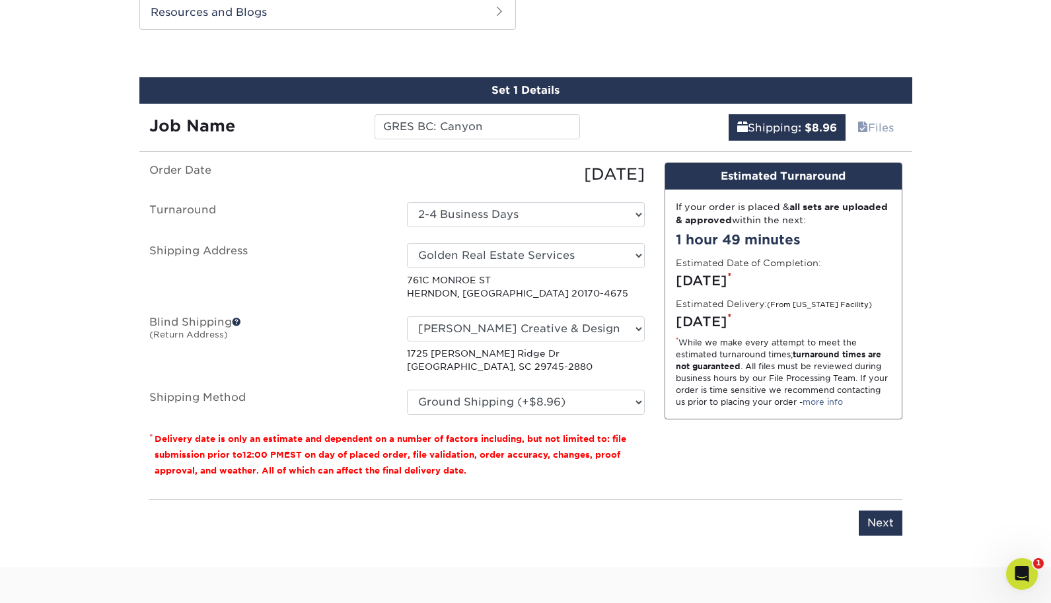
click at [879, 519] on input "Next" at bounding box center [881, 523] width 44 height 25
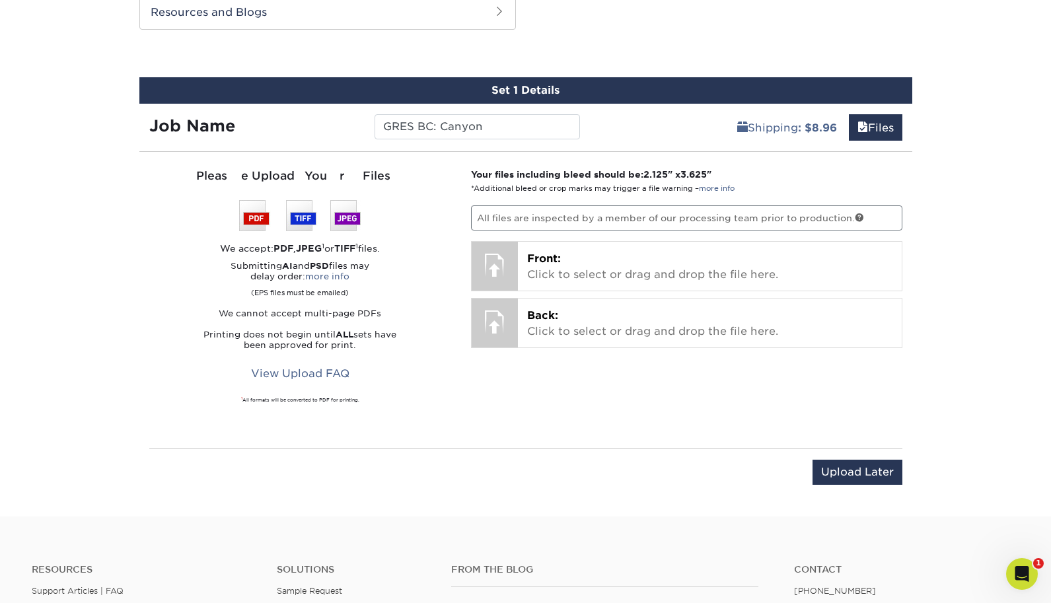
click at [860, 468] on input "Upload Later" at bounding box center [858, 472] width 90 height 25
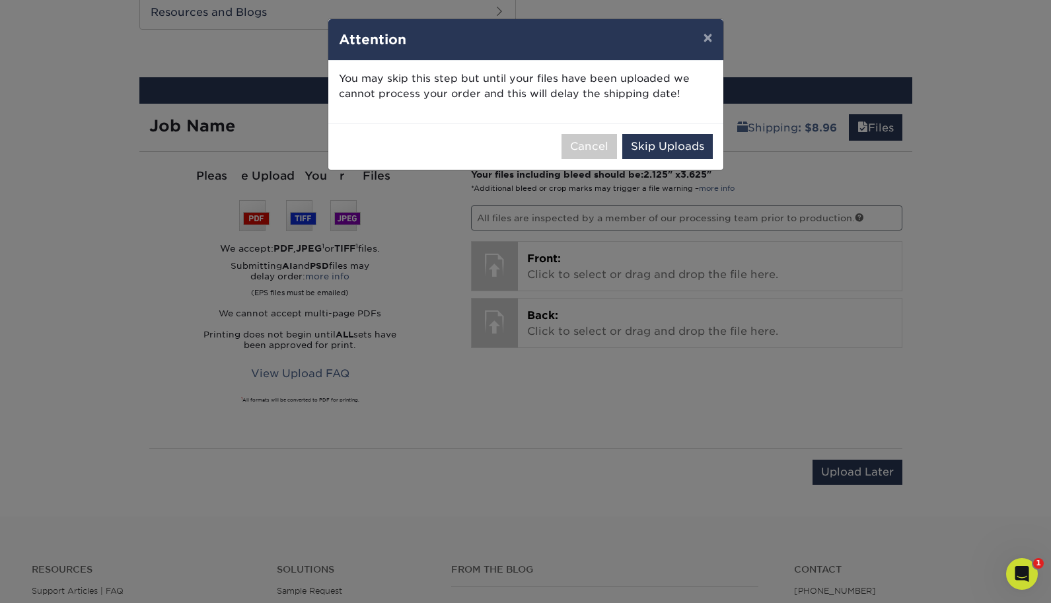
click at [665, 142] on button "Skip Uploads" at bounding box center [667, 146] width 91 height 25
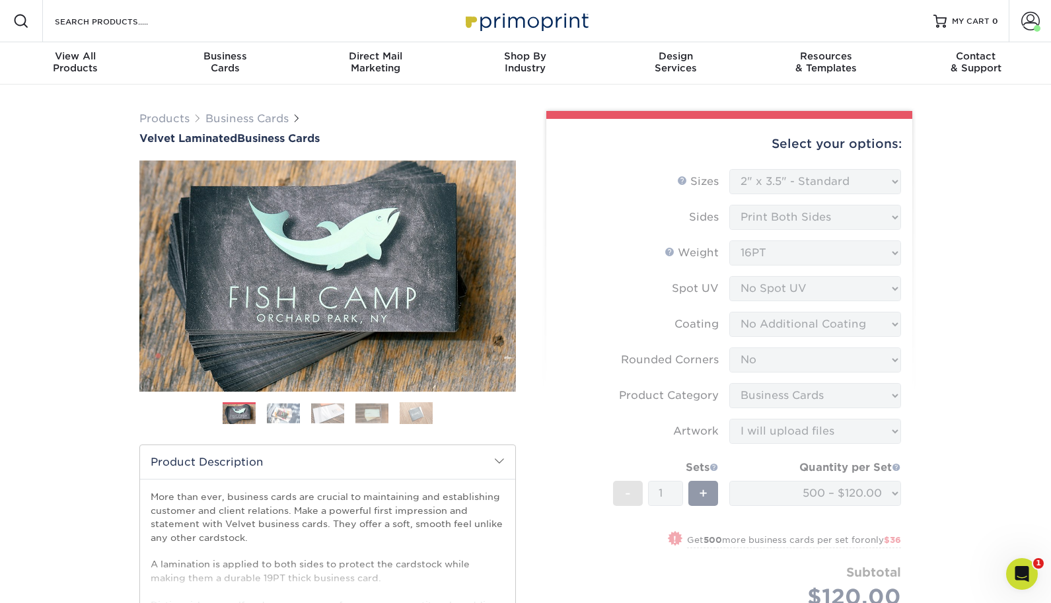
scroll to position [0, 0]
